Goal: Transaction & Acquisition: Purchase product/service

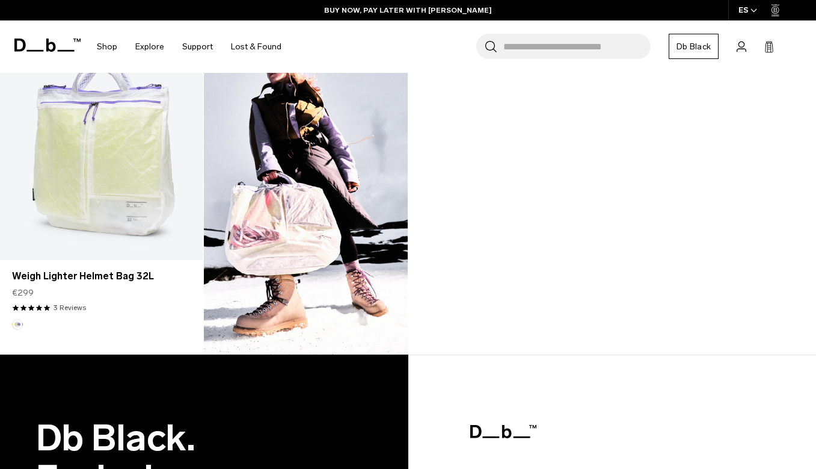
scroll to position [1039, 0]
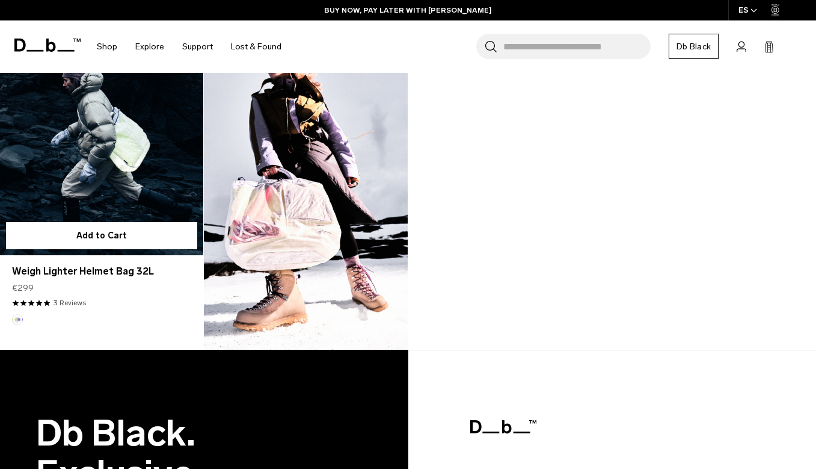
click at [128, 147] on link "Weigh Lighter Helmet Bag 32L" at bounding box center [101, 142] width 203 height 226
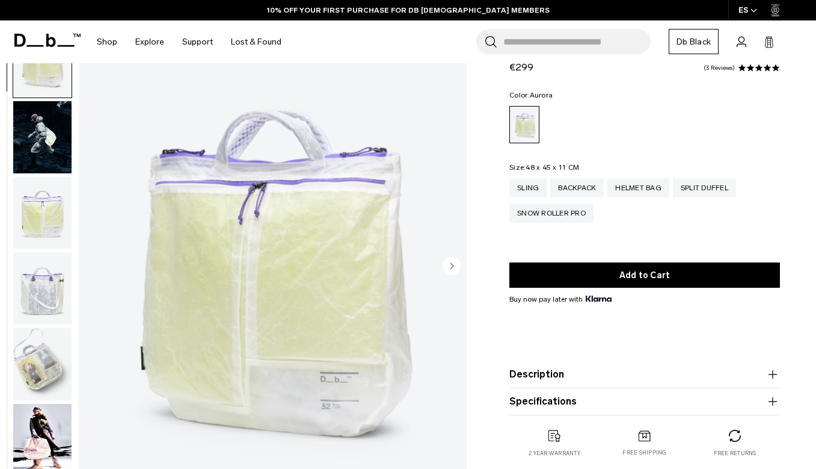
scroll to position [62, 0]
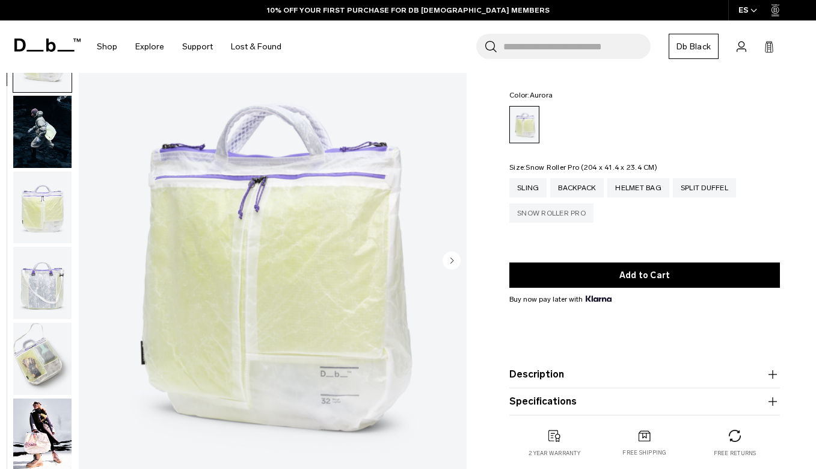
click at [576, 214] on div "Snow Roller Pro" at bounding box center [551, 212] width 84 height 19
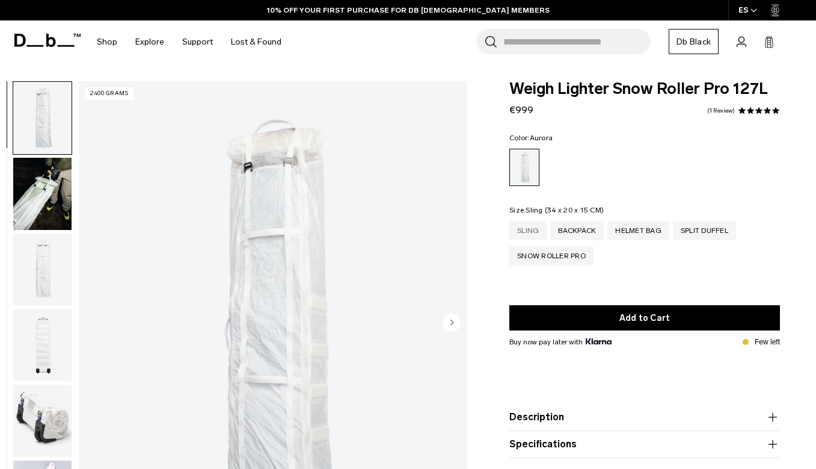
click at [532, 228] on div "Sling" at bounding box center [527, 230] width 37 height 19
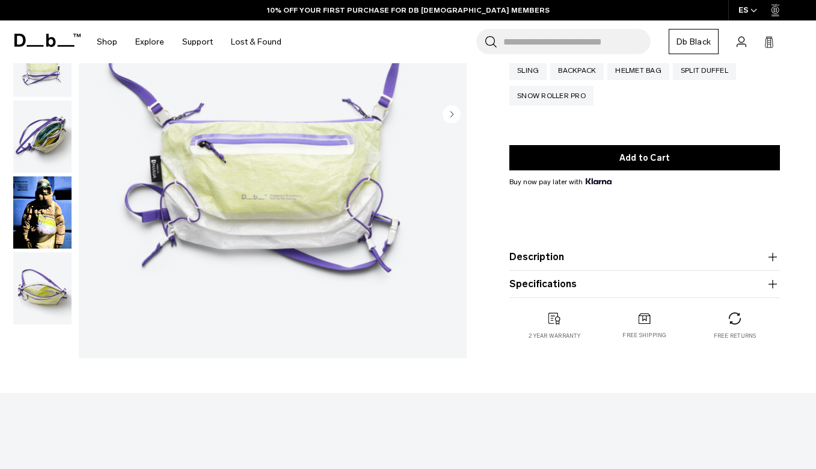
scroll to position [235, 0]
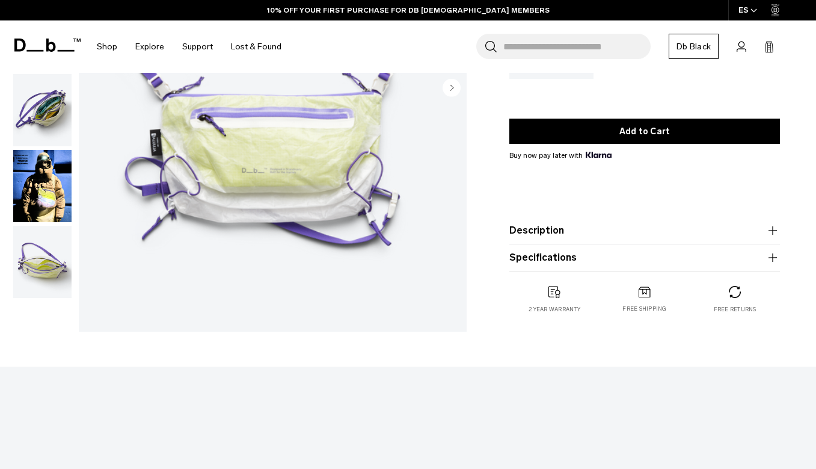
click at [39, 180] on img "button" at bounding box center [42, 186] width 58 height 72
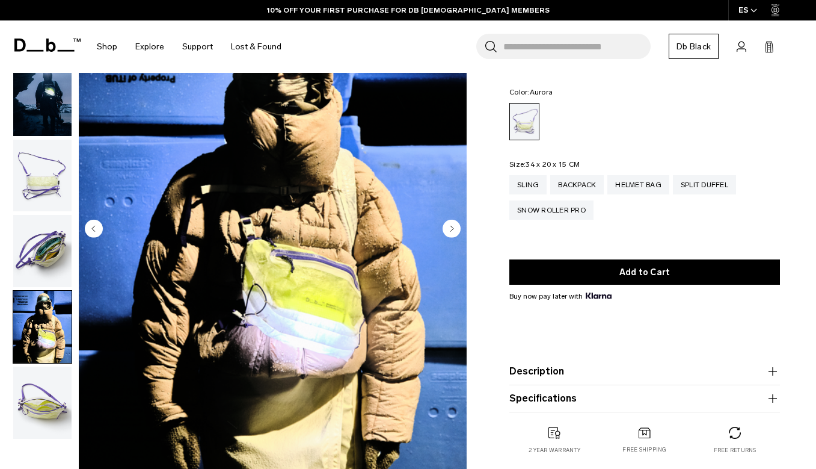
scroll to position [58, 0]
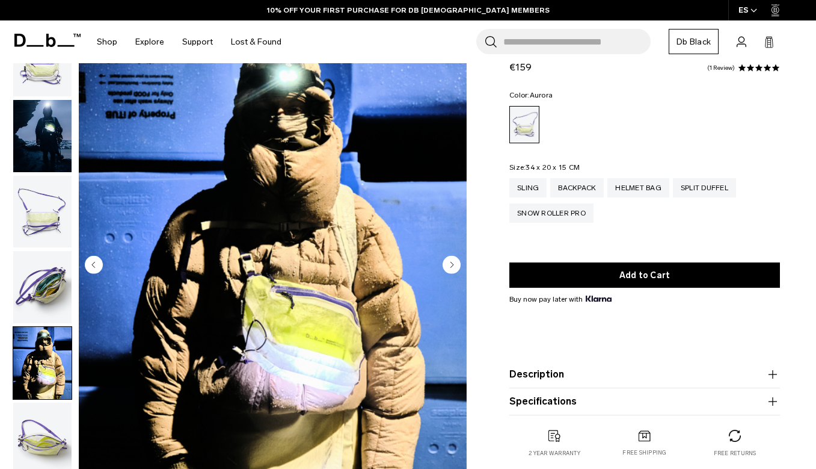
click at [43, 270] on img "button" at bounding box center [42, 287] width 58 height 72
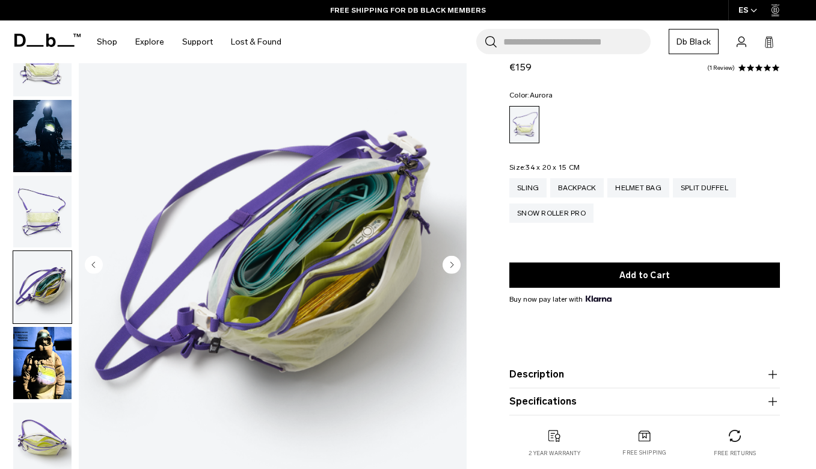
click at [44, 238] on img "button" at bounding box center [42, 212] width 58 height 72
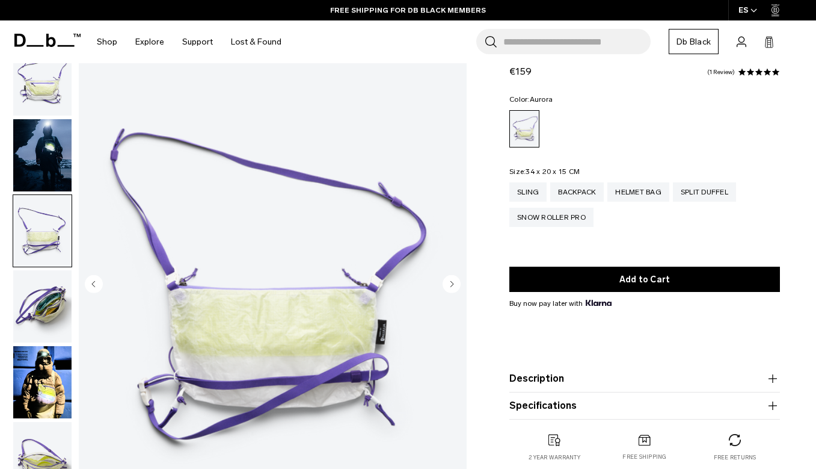
scroll to position [39, 0]
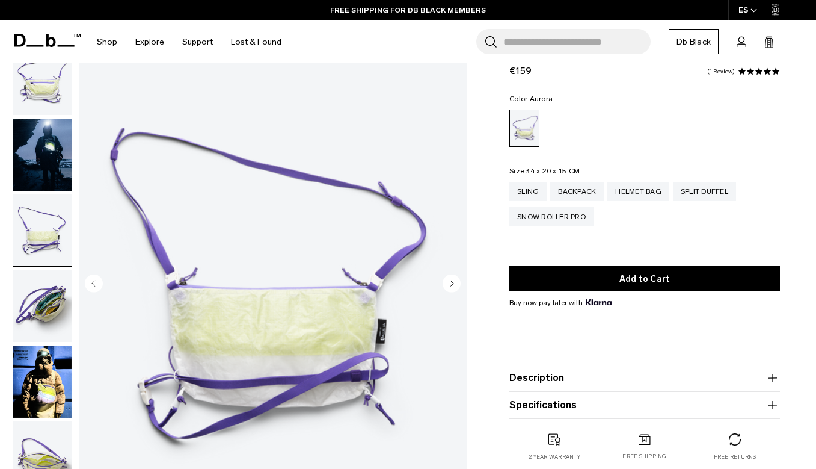
click at [44, 171] on img "button" at bounding box center [42, 154] width 58 height 72
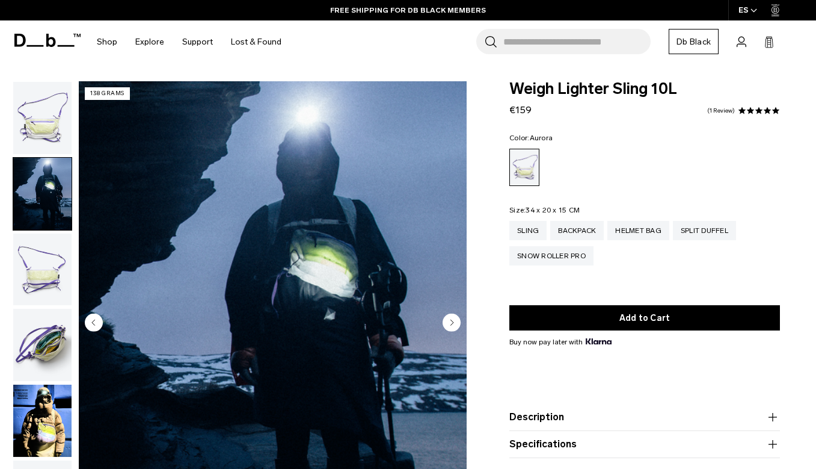
scroll to position [0, 0]
click at [44, 137] on img "button" at bounding box center [42, 118] width 58 height 72
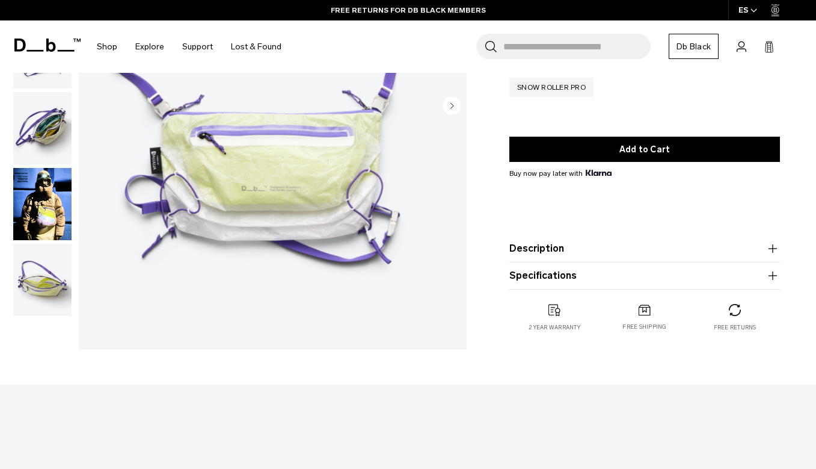
scroll to position [223, 0]
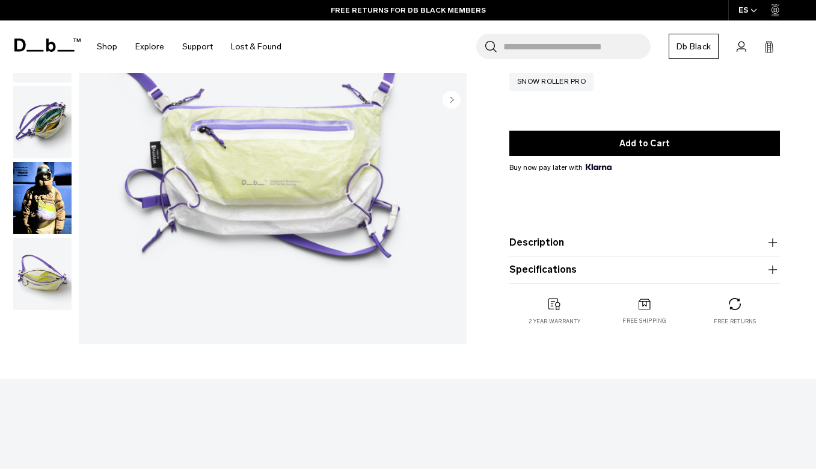
click at [47, 291] on img "button" at bounding box center [42, 274] width 58 height 72
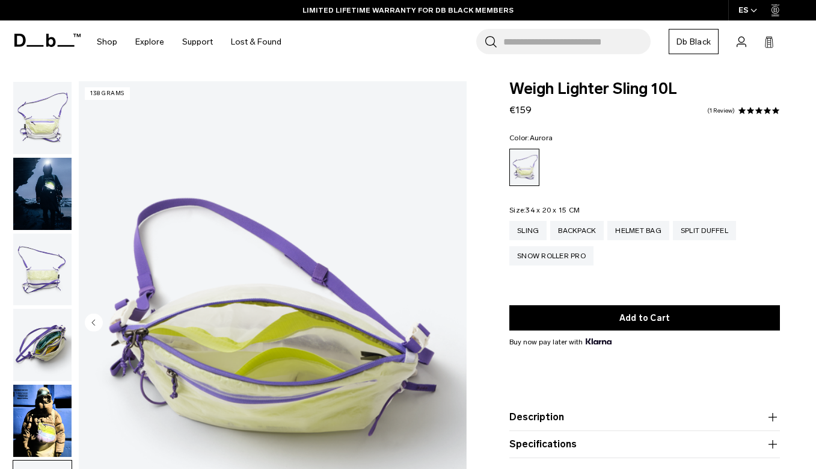
scroll to position [0, 0]
click at [24, 292] on img "button" at bounding box center [42, 269] width 58 height 72
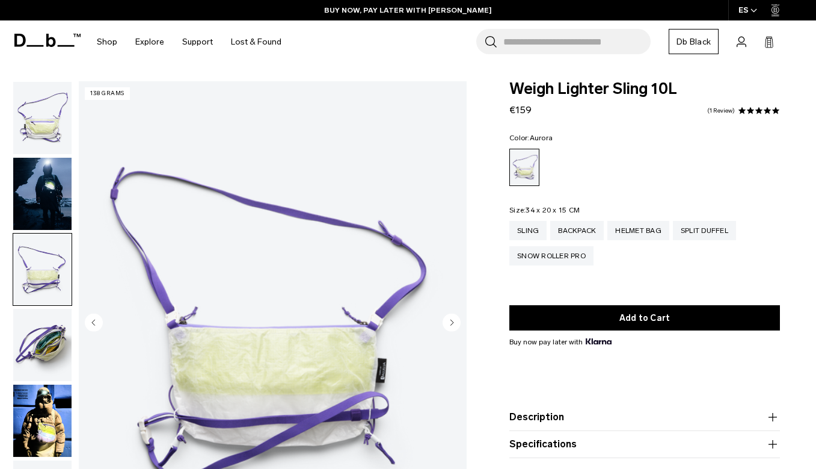
click at [41, 341] on img "button" at bounding box center [42, 345] width 58 height 72
